Goal: Transaction & Acquisition: Book appointment/travel/reservation

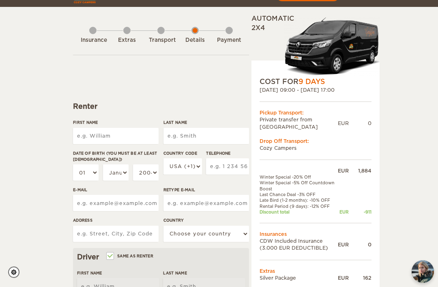
scroll to position [17, 0]
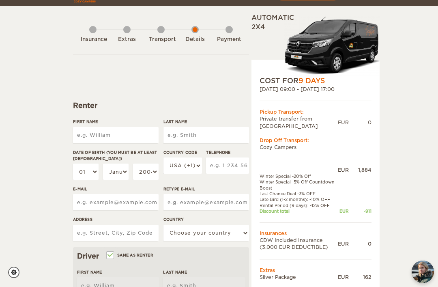
click at [130, 134] on input "First Name" at bounding box center [116, 135] width 86 height 16
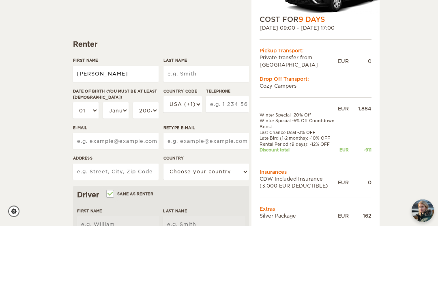
type input "[PERSON_NAME]"
click at [222, 127] on input "Last Name" at bounding box center [207, 135] width 86 height 16
type input "[PERSON_NAME]"
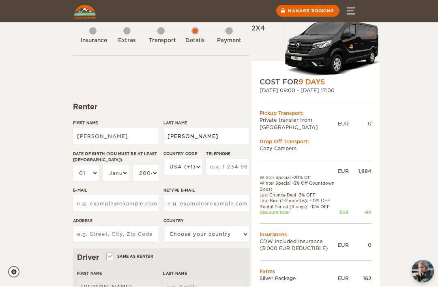
scroll to position [16, 0]
type input "[PERSON_NAME]"
click at [86, 173] on select "01 02 03 04 05 06 07 08 09 10 11 12 13 14 15 16 17 18 19 20 21 22 23 24 25 26 2…" at bounding box center [86, 173] width 26 height 16
type input "Besse"
select select "08"
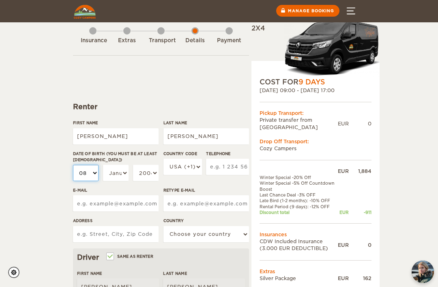
select select "08"
click at [118, 172] on select "January February March April May June July August September October November De…" at bounding box center [116, 173] width 26 height 16
select select "10"
click at [149, 171] on select "2004 2003 2002 2001 2000 1999 1998 1997 1996 1995 1994 1993 1992 1991 1990 1989…" at bounding box center [146, 173] width 26 height 16
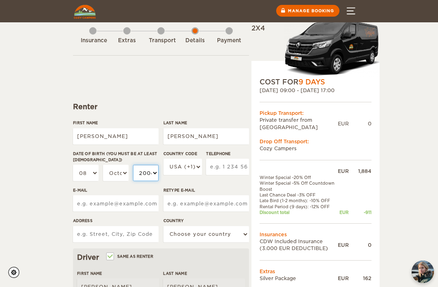
select select "1987"
click at [189, 168] on select "USA (+1) UK (+44) Germany (+49) Algeria (+213) Andorra (+376) Angola (+244) Ang…" at bounding box center [183, 167] width 39 height 16
select select "33"
click at [223, 169] on input "Telephone" at bounding box center [227, 167] width 43 height 16
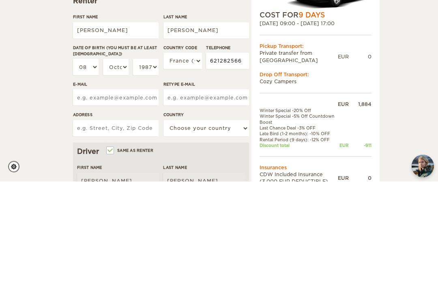
type input "621282566"
click at [410, 54] on div "Expand Collapse Total 1,135 EUR Automatic 2x4 COST FOR 9 Days 11. Oct 2025 09:0…" at bounding box center [219, 284] width 438 height 601
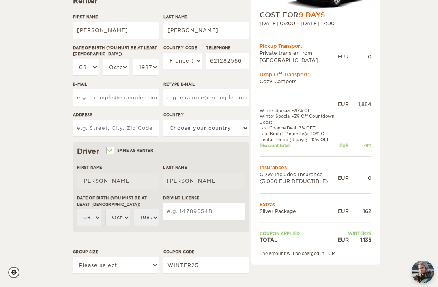
click at [135, 103] on input "E-mail" at bounding box center [116, 97] width 86 height 16
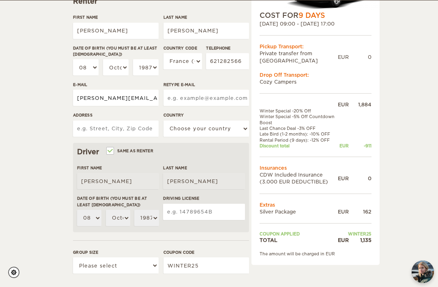
type input "adrien.besse@gmail.com"
click at [223, 103] on input "Retype E-mail" at bounding box center [207, 98] width 86 height 16
type input "adrien.besse@gmail.com"
click at [397, 88] on div "Expand Collapse Total 1,135 EUR Automatic 2x4 COST FOR 9 Days 11. Oct 2025 09:0…" at bounding box center [219, 178] width 438 height 601
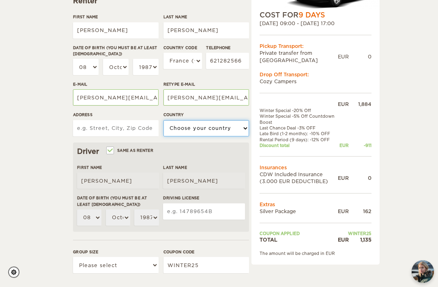
click at [211, 128] on select "Choose your country United States United Kingdom Germany Afghanistan Albania Al…" at bounding box center [207, 129] width 86 height 16
select select "71"
click at [131, 126] on input "Address" at bounding box center [116, 128] width 86 height 16
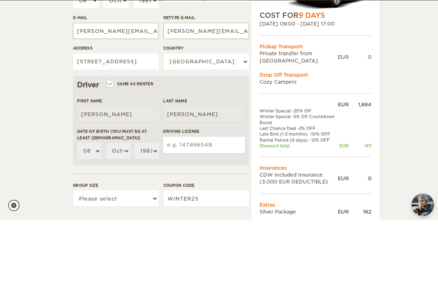
click at [414, 68] on div "Expand Collapse Total 1,135 EUR Automatic 2x4 COST FOR 9 Days 11. Oct 2025 09:0…" at bounding box center [219, 178] width 438 height 601
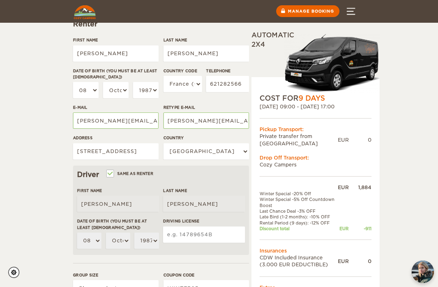
scroll to position [99, 0]
click at [148, 154] on input "17 rue Fremicourt" at bounding box center [116, 152] width 86 height 16
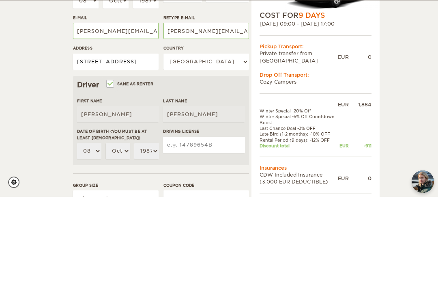
type input "17 rue Fremicourt 75015"
click at [397, 97] on div "Expand Collapse Total 1,135 EUR Automatic 2x4 COST FOR 9 Days 11. Oct 2025 09:0…" at bounding box center [219, 201] width 438 height 601
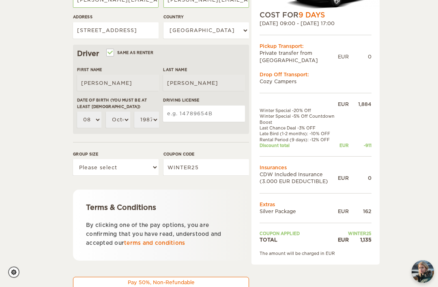
scroll to position [224, 0]
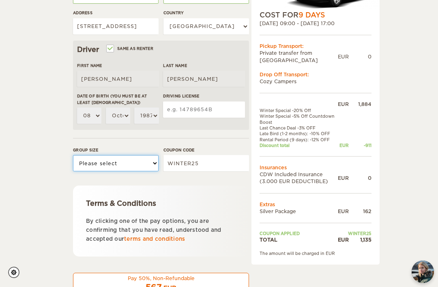
click at [142, 162] on select "Please select 1 2" at bounding box center [116, 163] width 86 height 16
select select "2"
click at [215, 106] on input "Driving License" at bounding box center [204, 109] width 82 height 16
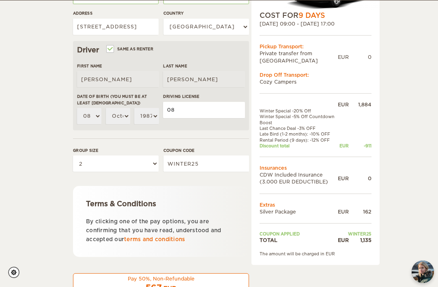
type input "0"
type input "CVZ02ZB31"
click at [43, 98] on div "Expand Collapse Total 1,135 EUR Automatic 2x4 COST FOR 9 Days 11. Oct 2025 09:0…" at bounding box center [219, 76] width 438 height 601
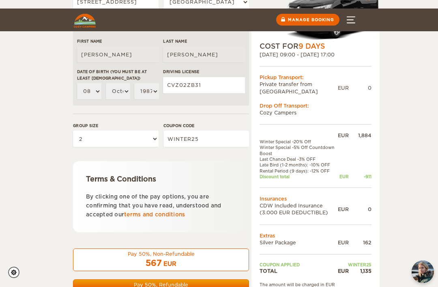
scroll to position [287, 0]
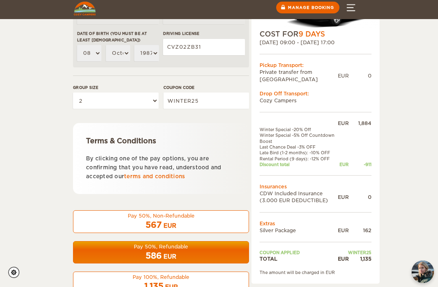
click at [188, 282] on div "1,135 EUR" at bounding box center [161, 286] width 166 height 12
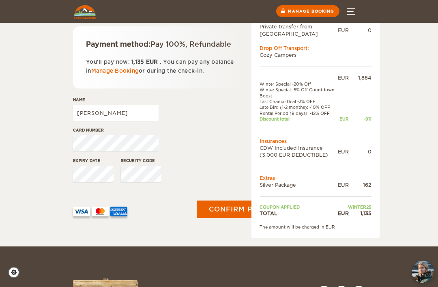
scroll to position [111, 0]
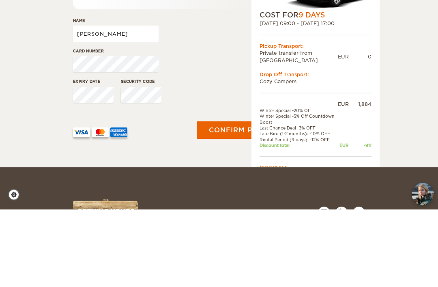
click at [127, 103] on input "[PERSON_NAME]" at bounding box center [116, 111] width 86 height 16
click at [130, 103] on input "[PERSON_NAME]" at bounding box center [116, 111] width 86 height 16
type input "Adrien Besse"
click at [247, 199] on button "Confirm payment" at bounding box center [246, 208] width 99 height 18
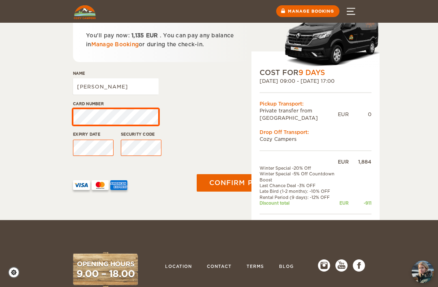
scroll to position [136, 0]
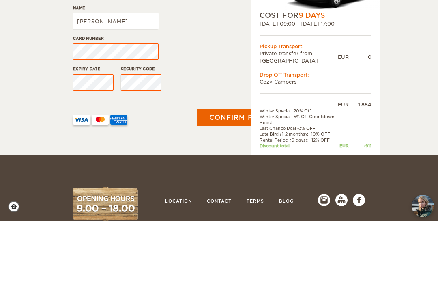
click at [213, 131] on div "Expiry date Security code" at bounding box center [161, 146] width 176 height 30
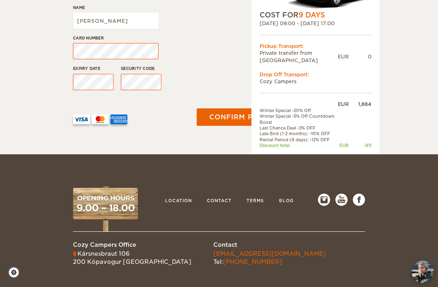
click at [220, 126] on button "Confirm payment" at bounding box center [247, 116] width 100 height 17
